Goal: Download file/media

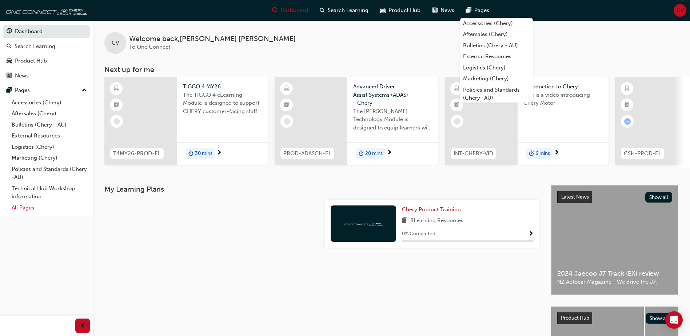
click at [28, 209] on link "All Pages" at bounding box center [49, 207] width 81 height 11
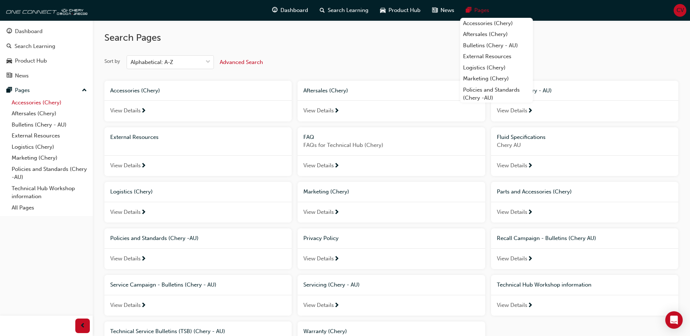
click at [27, 106] on link "Accessories (Chery)" at bounding box center [49, 102] width 81 height 11
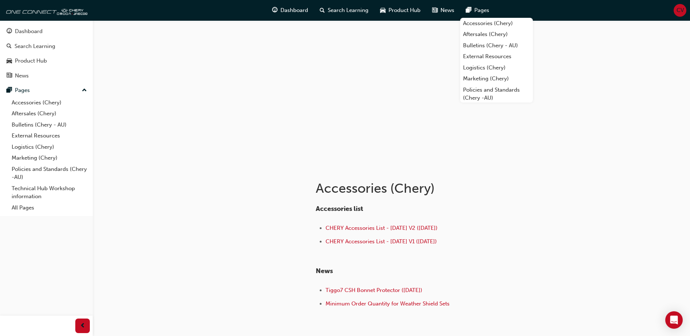
click at [498, 208] on h4 "Accessories list" at bounding box center [434, 209] width 236 height 8
click at [365, 228] on span "CHERY Accessories List - [DATE] V2 ([DATE])" at bounding box center [381, 228] width 112 height 7
